Goal: Information Seeking & Learning: Learn about a topic

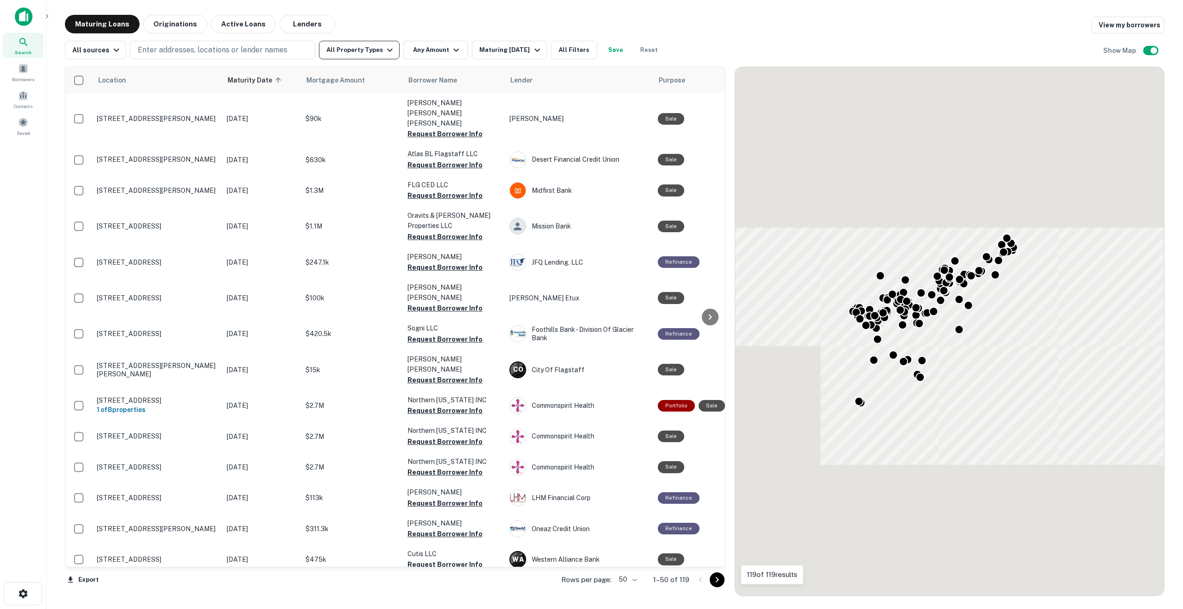
click at [361, 56] on button "All Property Types" at bounding box center [359, 50] width 81 height 19
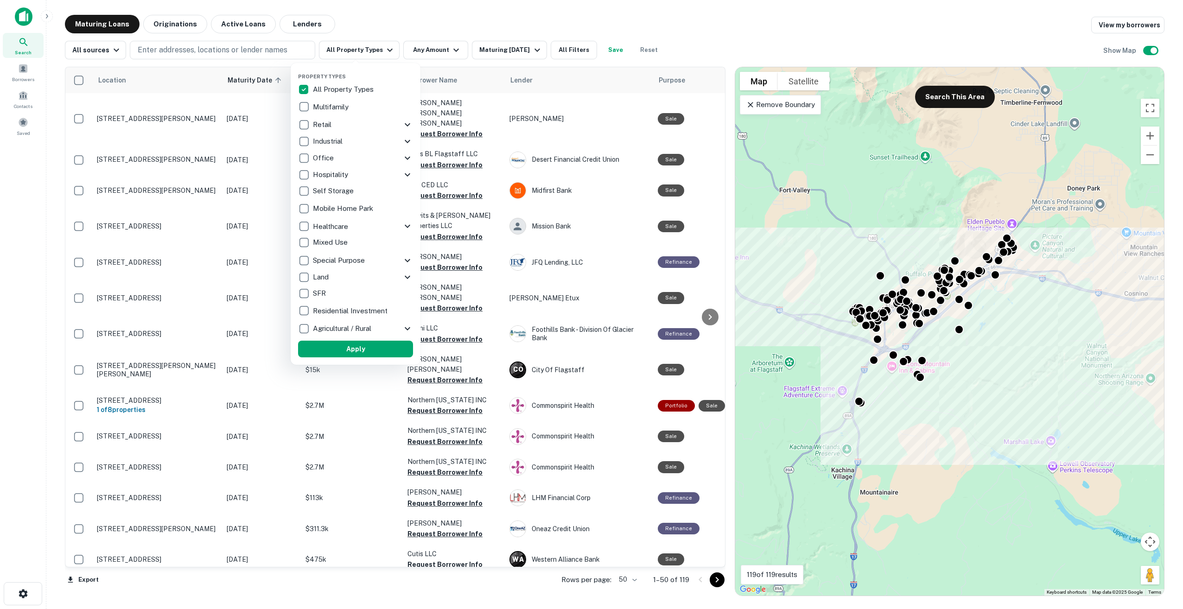
click at [317, 124] on p "Retail" at bounding box center [323, 124] width 20 height 11
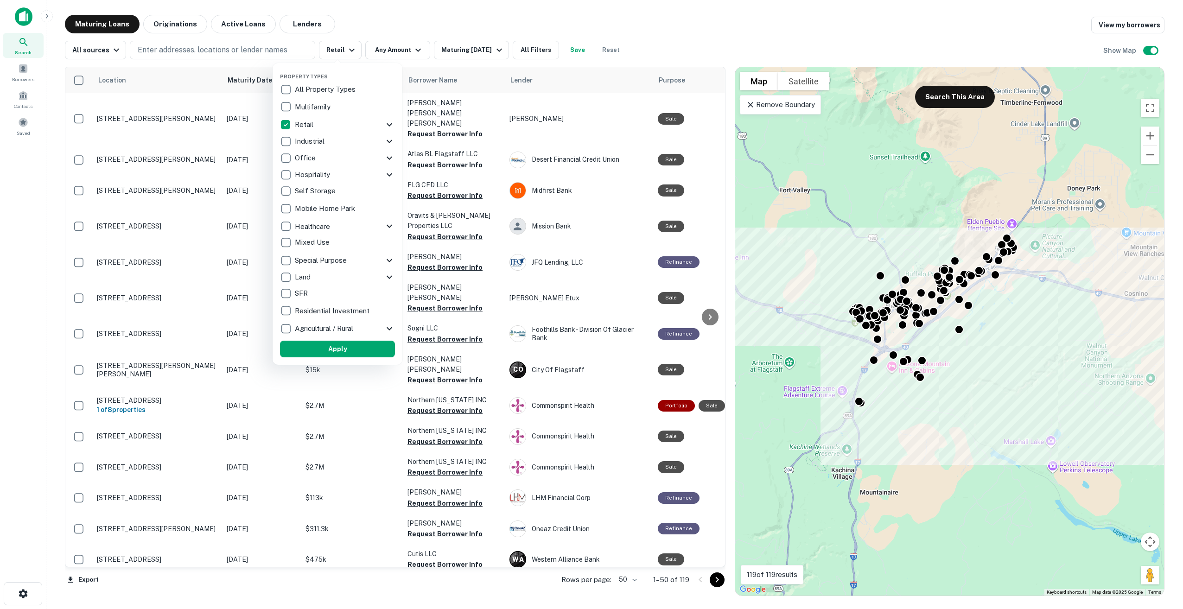
click at [387, 53] on div at bounding box center [591, 304] width 1183 height 609
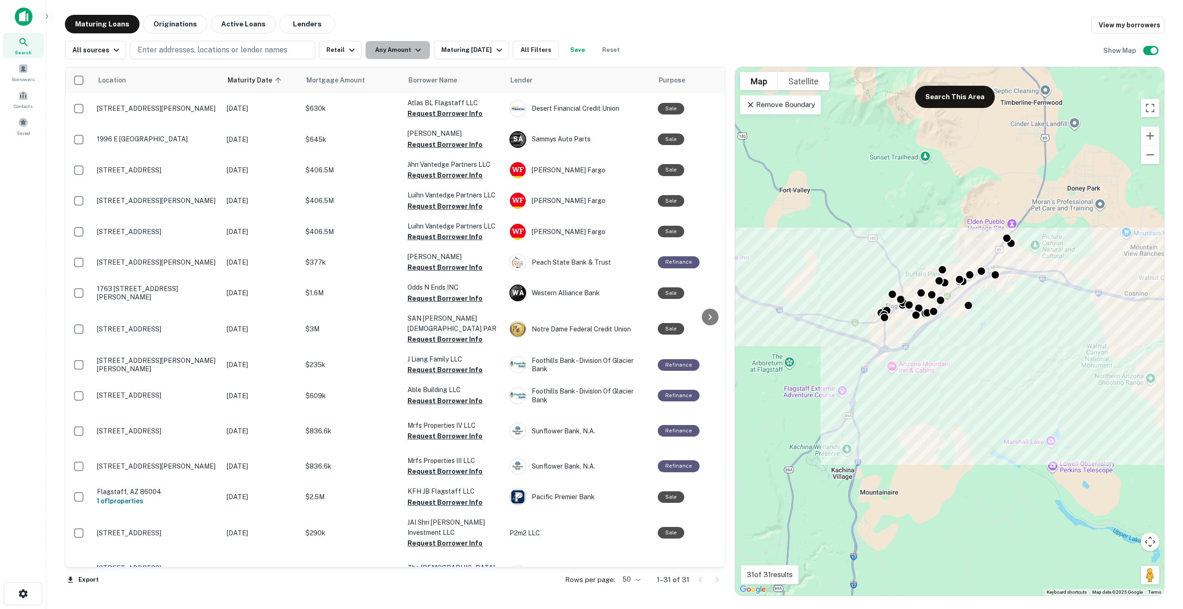
click at [393, 49] on button "Any Amount" at bounding box center [397, 50] width 65 height 19
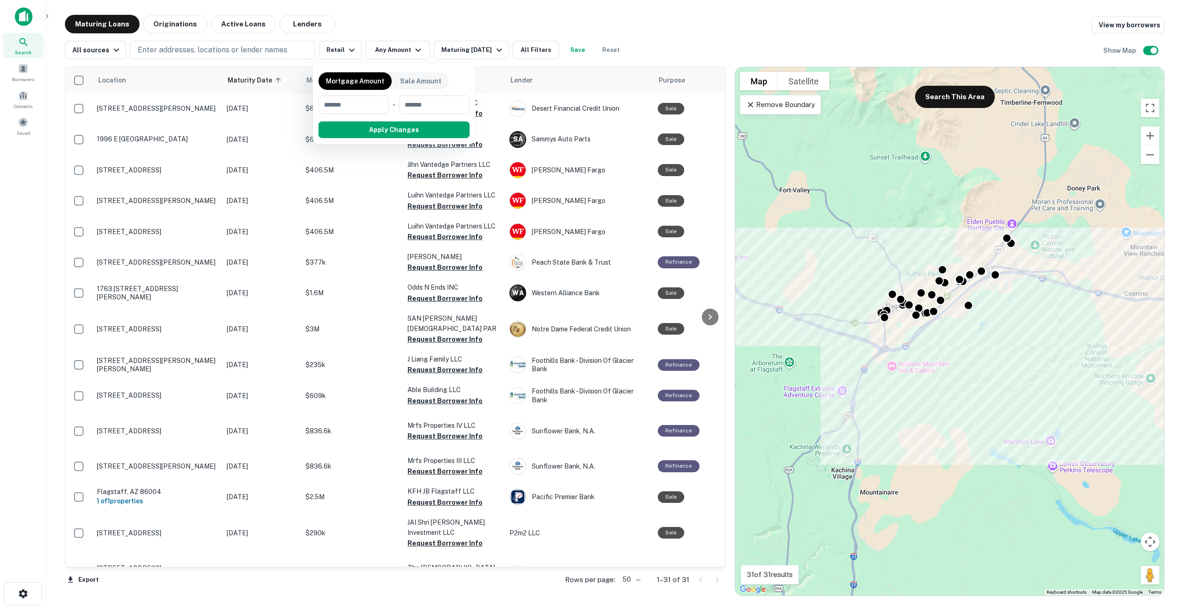
click at [233, 25] on div at bounding box center [591, 304] width 1183 height 609
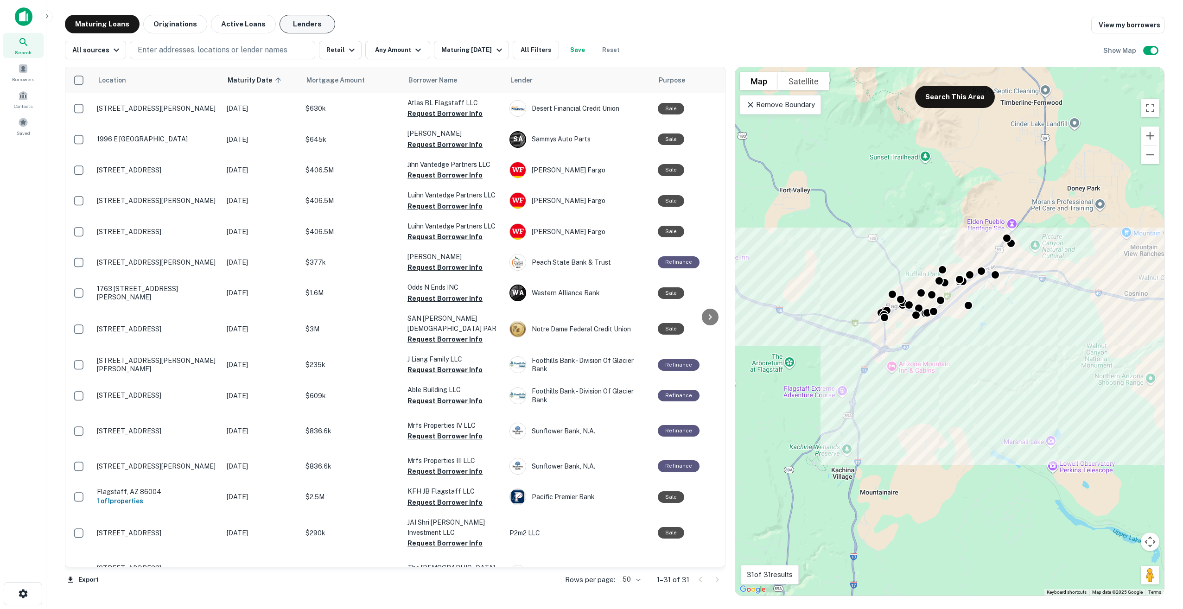
click at [286, 21] on button "Lenders" at bounding box center [307, 24] width 56 height 19
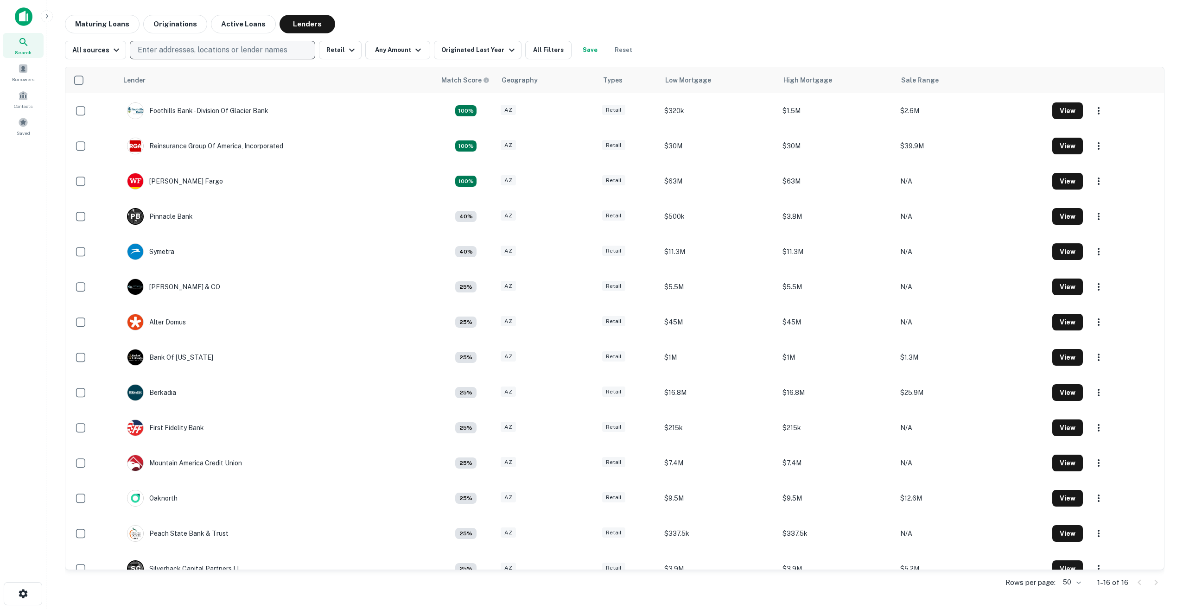
click at [278, 54] on p "Enter addresses, locations or lender names" at bounding box center [213, 49] width 150 height 11
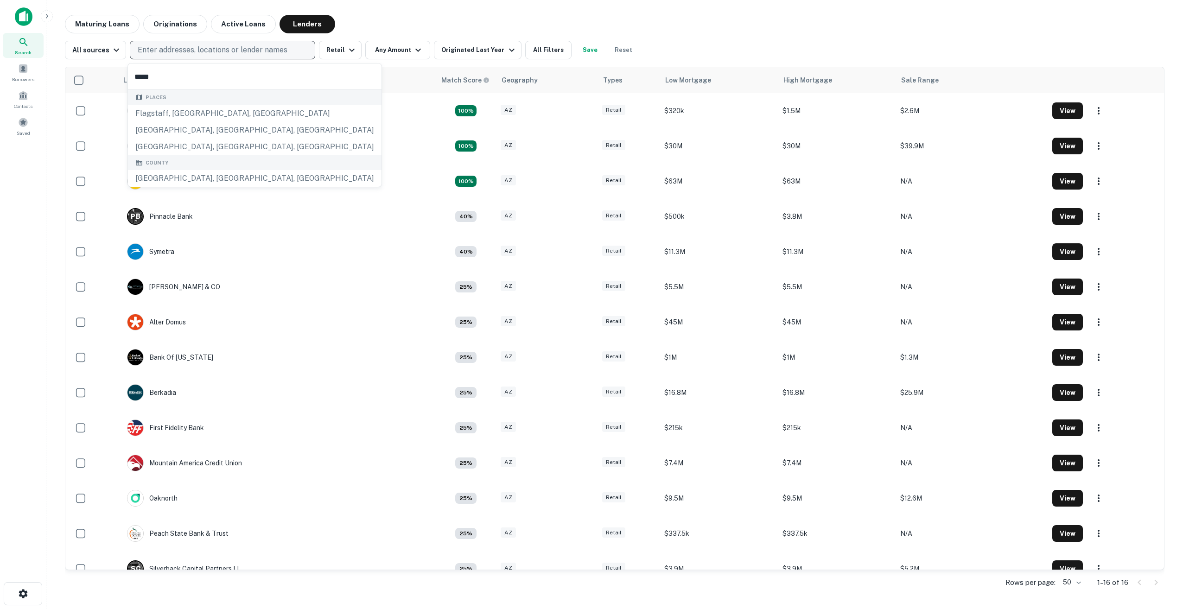
type input "******"
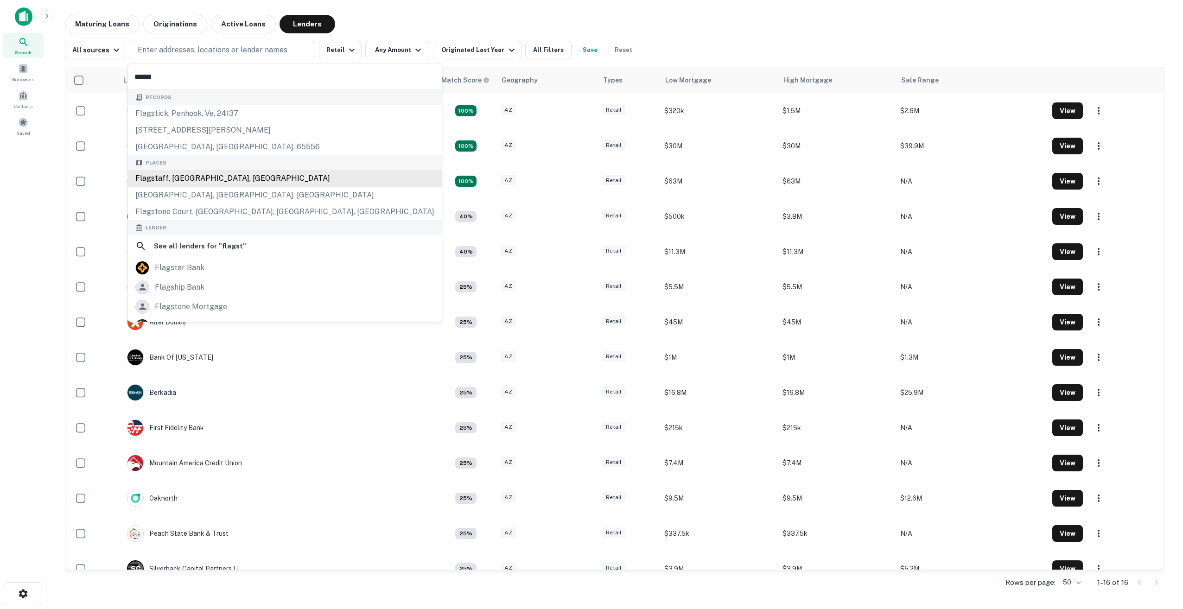
click at [242, 176] on div "Flagstaff, [GEOGRAPHIC_DATA], [GEOGRAPHIC_DATA]" at bounding box center [285, 178] width 314 height 17
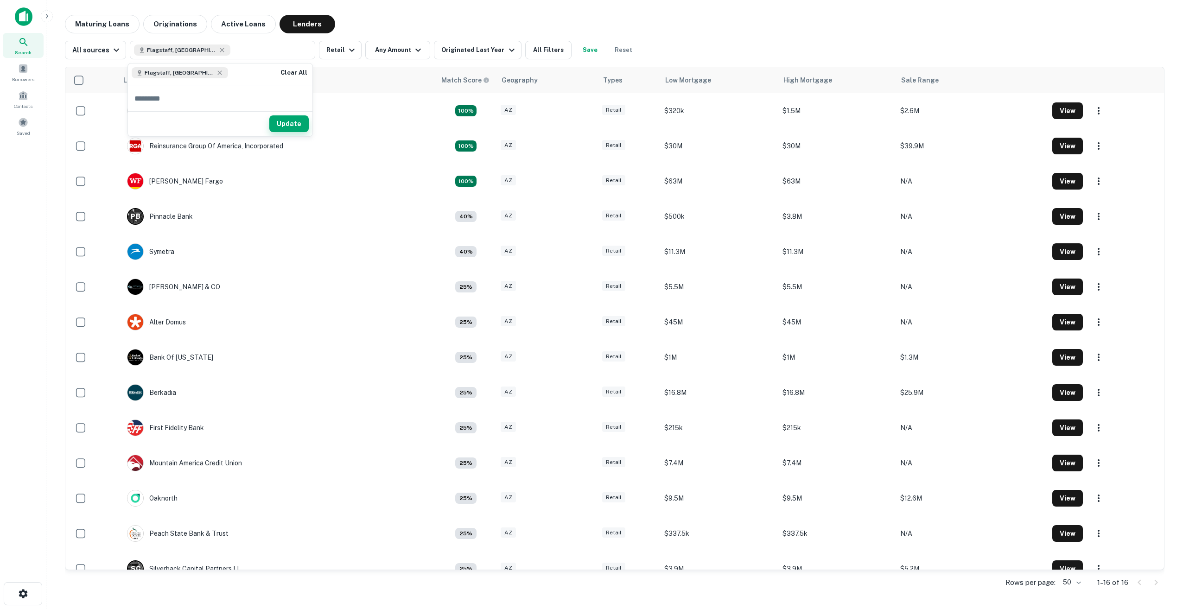
click at [279, 115] on button "Update" at bounding box center [288, 123] width 39 height 17
click at [105, 53] on div "All sources" at bounding box center [97, 49] width 50 height 11
click at [101, 85] on div "All sources" at bounding box center [94, 86] width 69 height 11
click at [379, 53] on button "Any Amount" at bounding box center [397, 50] width 65 height 19
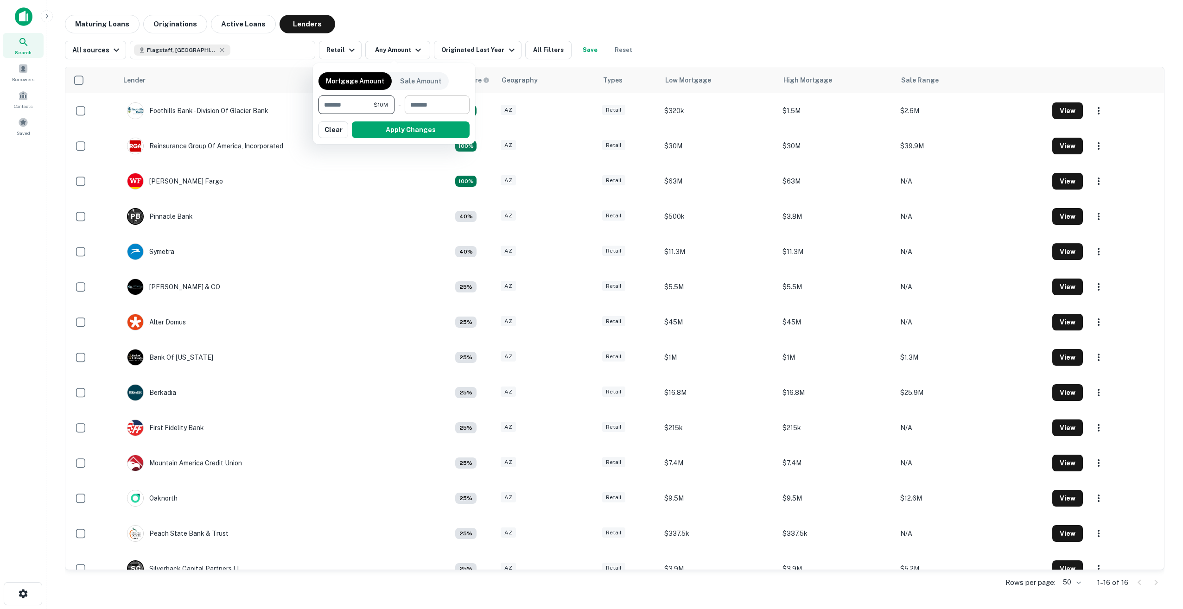
type input "********"
click at [461, 113] on input "number" at bounding box center [434, 104] width 58 height 19
type input "********"
click at [415, 129] on button "Apply Changes" at bounding box center [411, 129] width 118 height 17
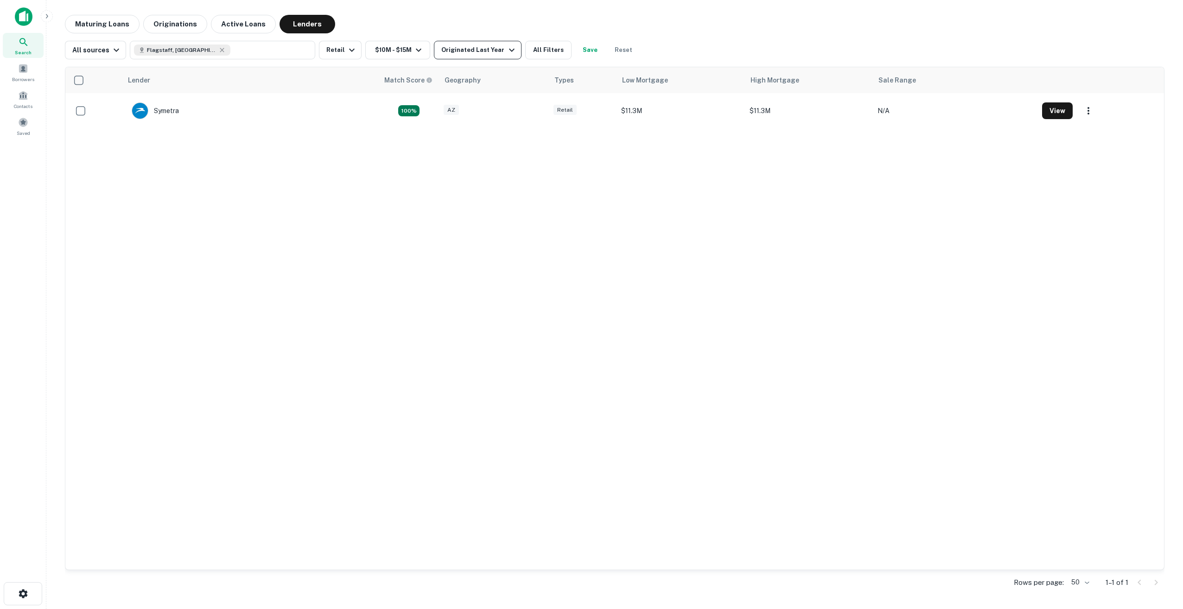
click at [496, 48] on div "Originated Last Year" at bounding box center [479, 49] width 76 height 11
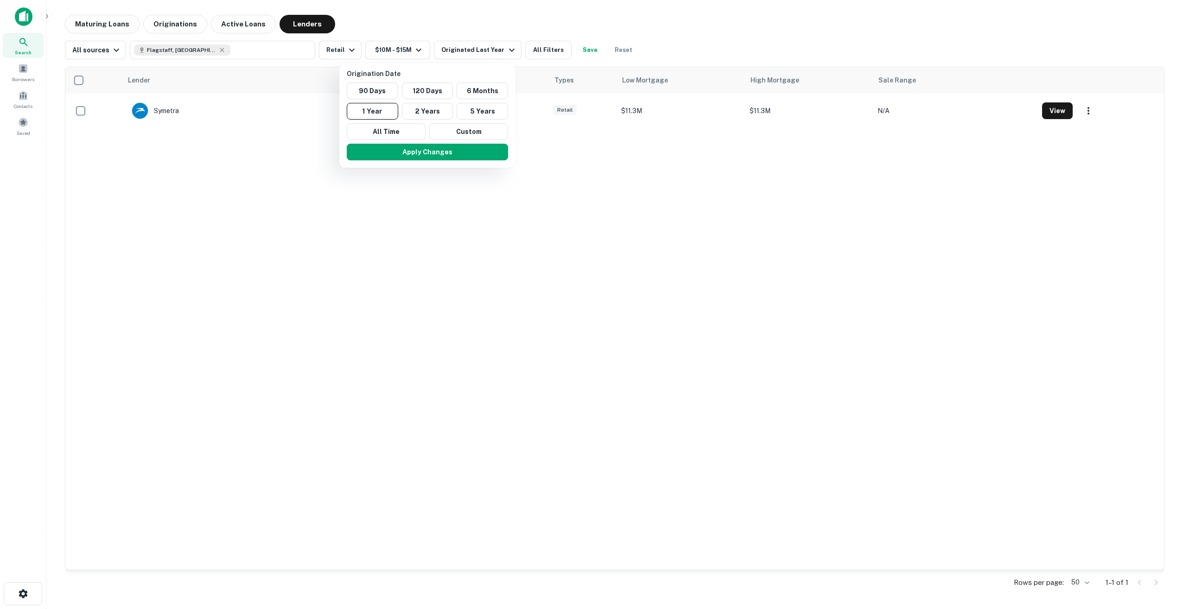
click at [542, 47] on div at bounding box center [591, 304] width 1183 height 609
